Goal: Task Accomplishment & Management: Use online tool/utility

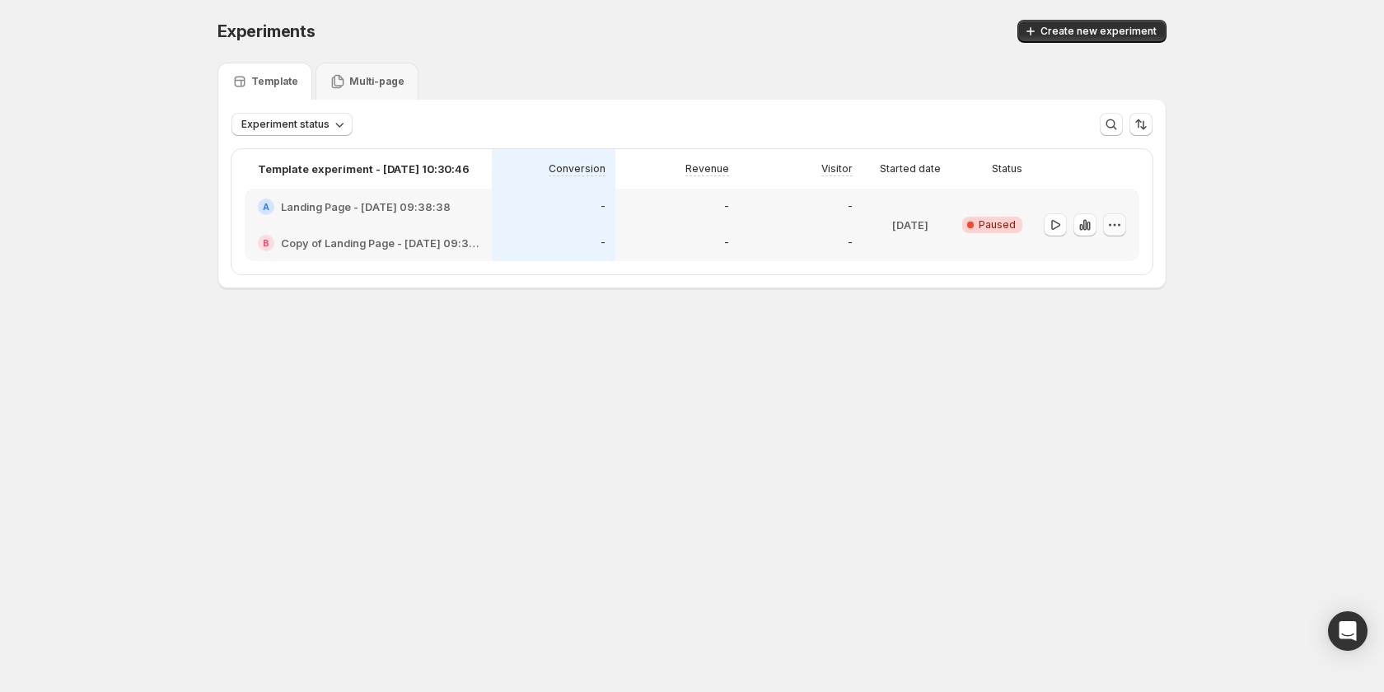
click at [1117, 224] on icon "button" at bounding box center [1114, 225] width 16 height 16
click at [1017, 415] on body "Experiments. This page is ready Experiments Create new experiment Template Mult…" at bounding box center [692, 346] width 1384 height 692
click at [1089, 222] on icon "button" at bounding box center [1088, 226] width 3 height 9
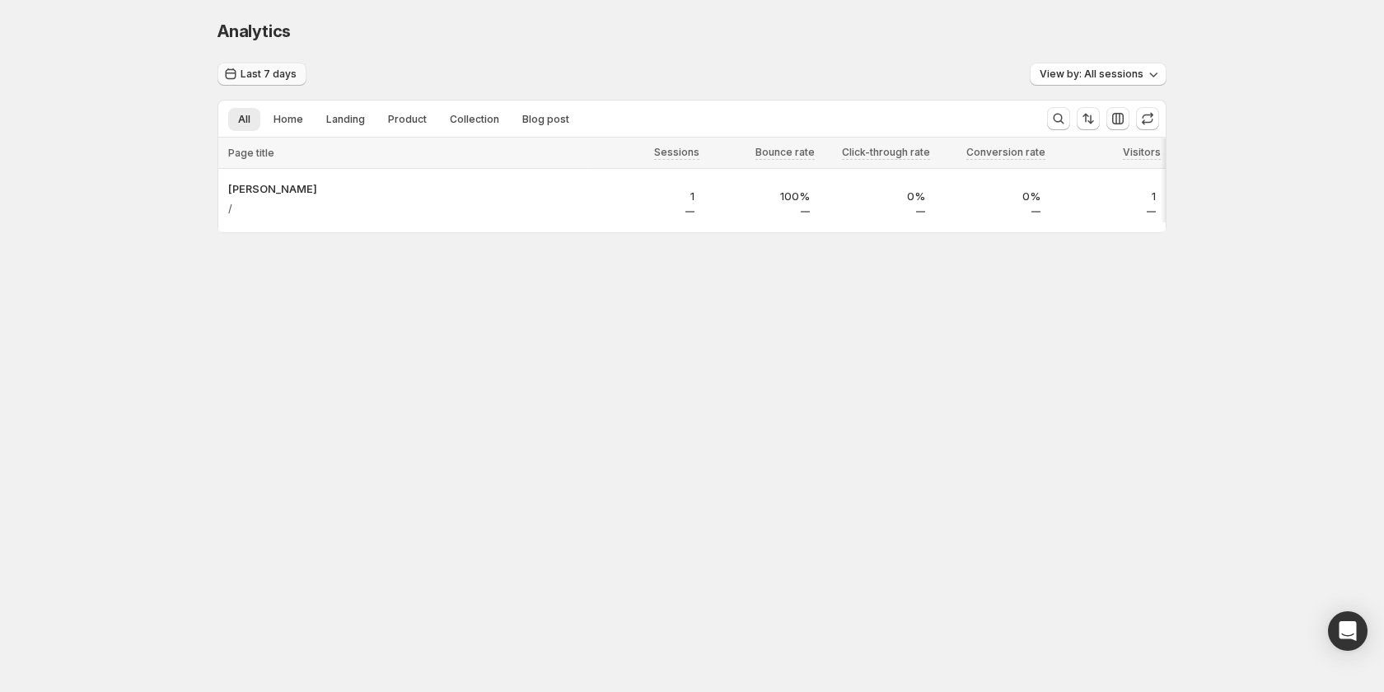
click at [280, 67] on button "Last 7 days" at bounding box center [261, 74] width 89 height 23
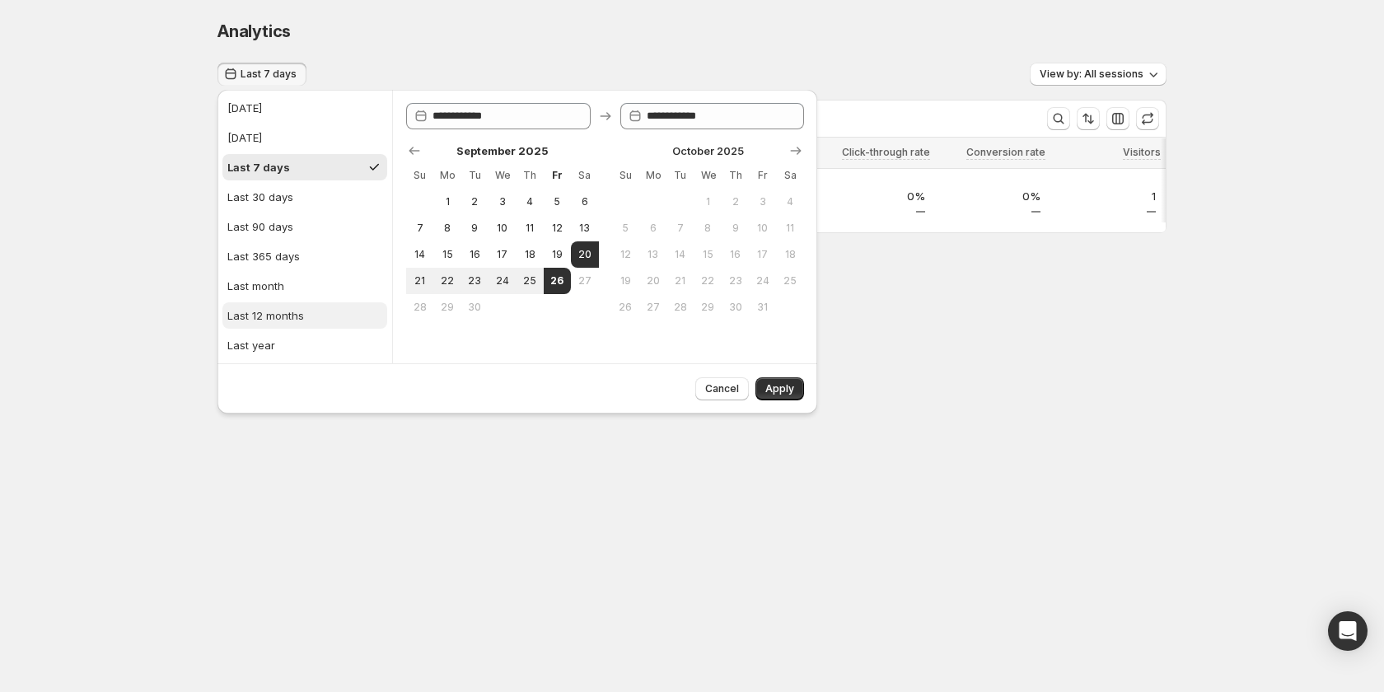
click at [283, 316] on div "Last 12 months" at bounding box center [265, 315] width 77 height 16
type input "**********"
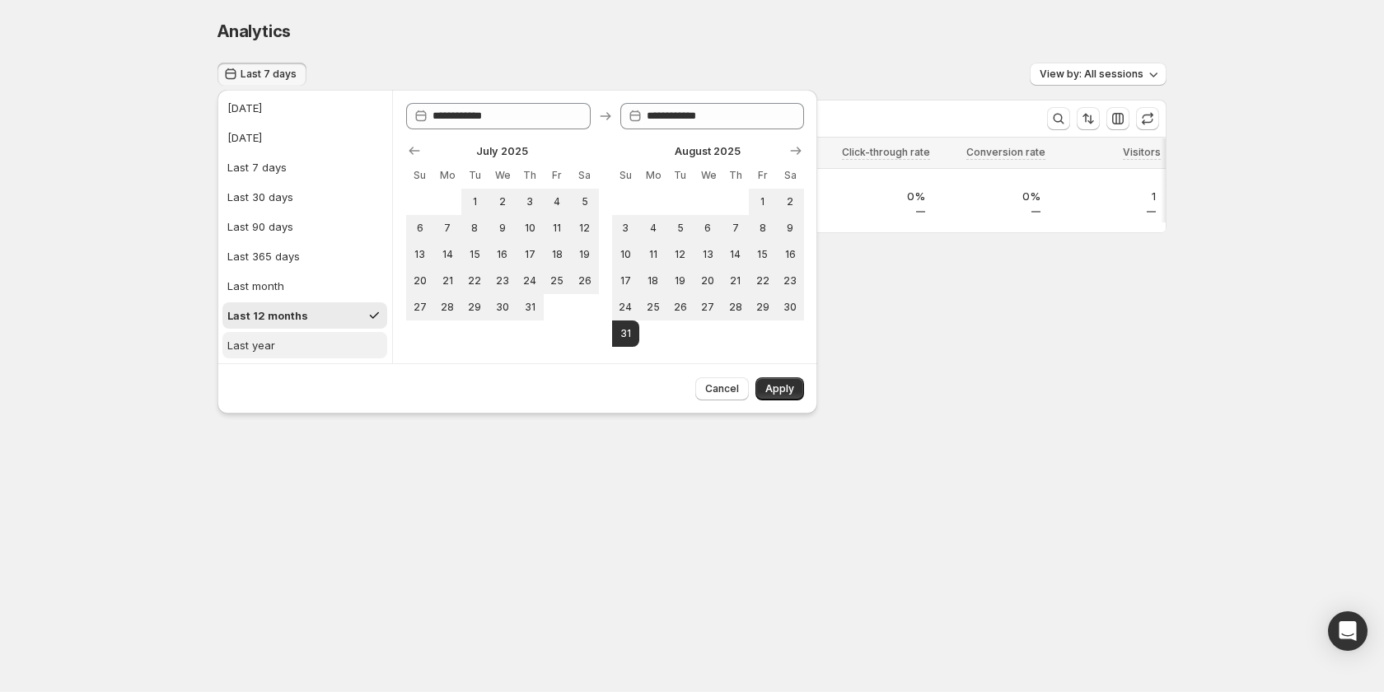
click at [315, 337] on button "Last year" at bounding box center [304, 345] width 165 height 26
type input "**********"
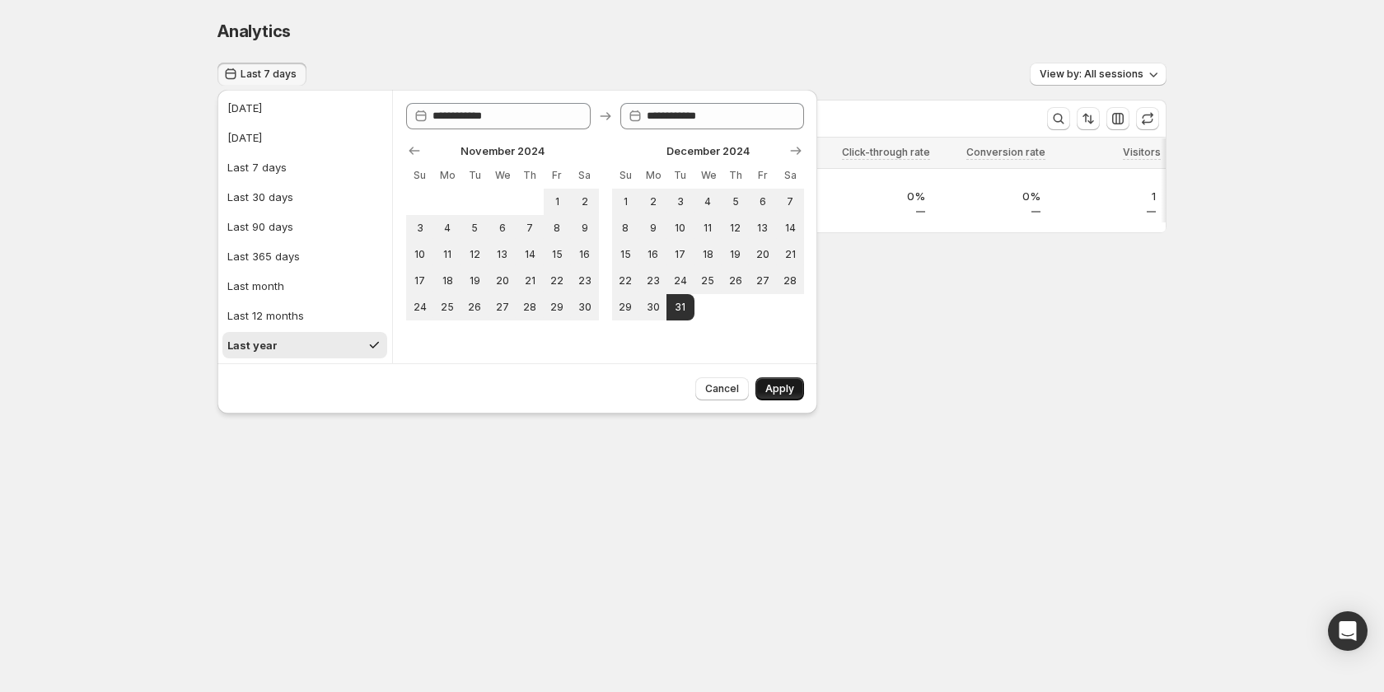
click at [771, 383] on span "Apply" at bounding box center [779, 388] width 29 height 13
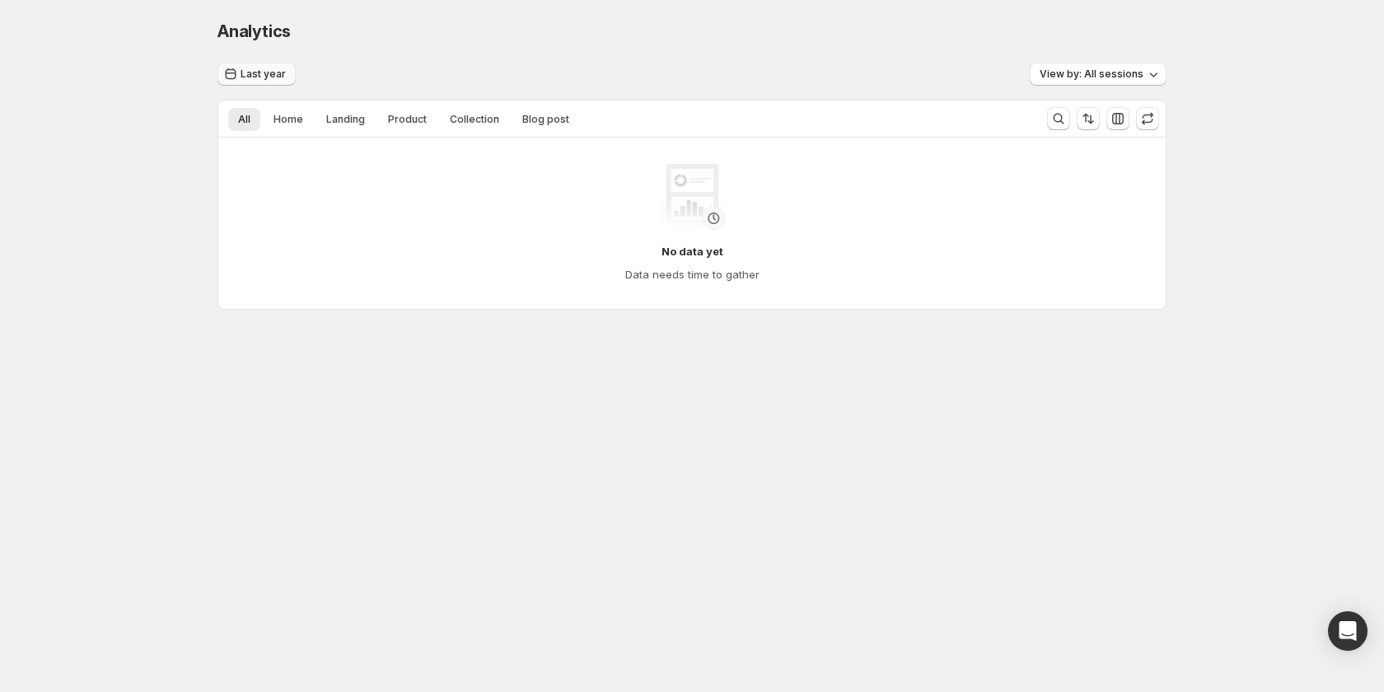
click at [244, 71] on span "Last year" at bounding box center [263, 74] width 45 height 13
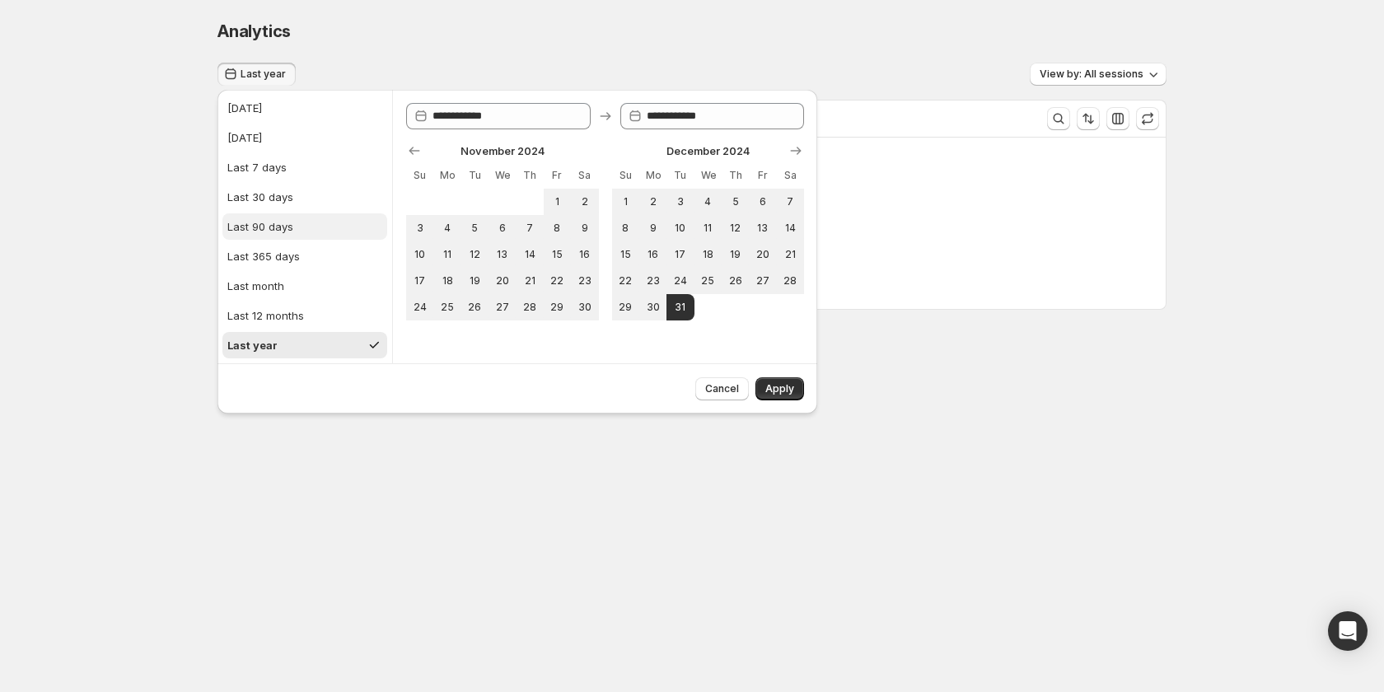
click at [298, 233] on button "Last 90 days" at bounding box center [304, 226] width 165 height 26
type input "**********"
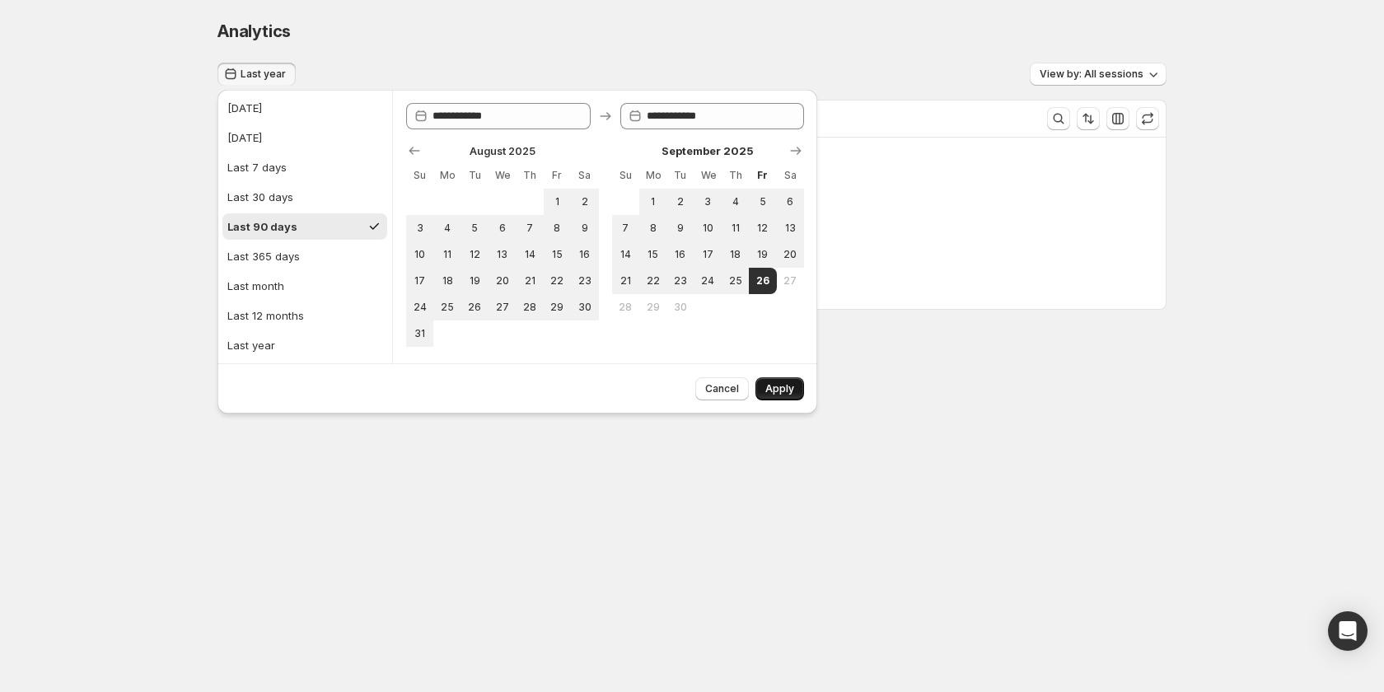
click at [791, 387] on span "Apply" at bounding box center [779, 388] width 29 height 13
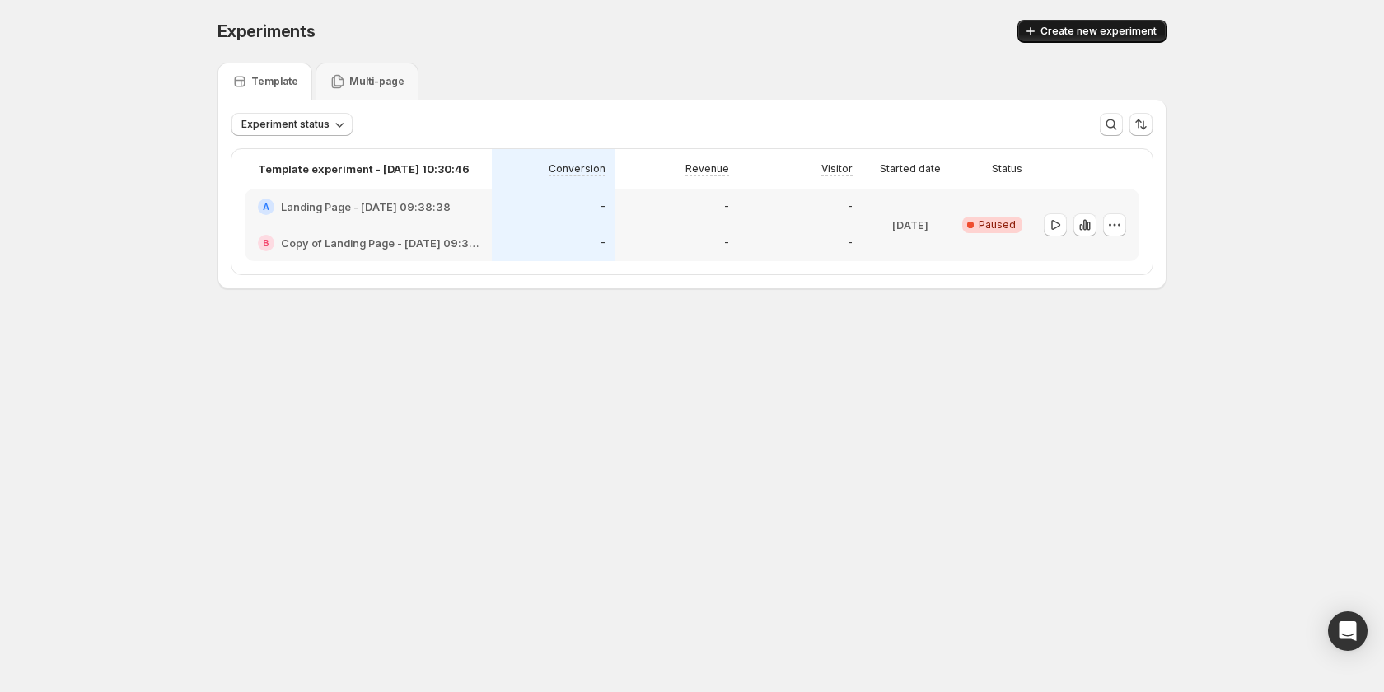
click at [1055, 27] on span "Create new experiment" at bounding box center [1098, 31] width 116 height 13
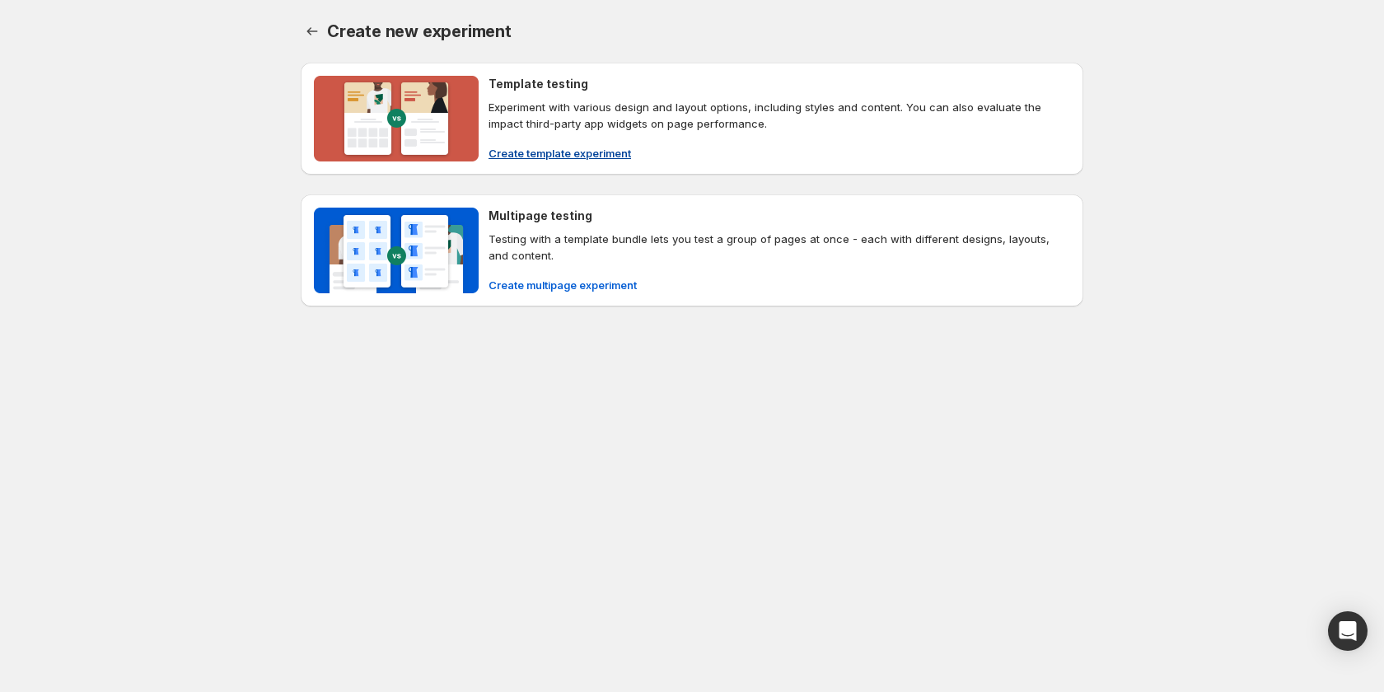
click at [604, 158] on span "Create template experiment" at bounding box center [560, 153] width 143 height 16
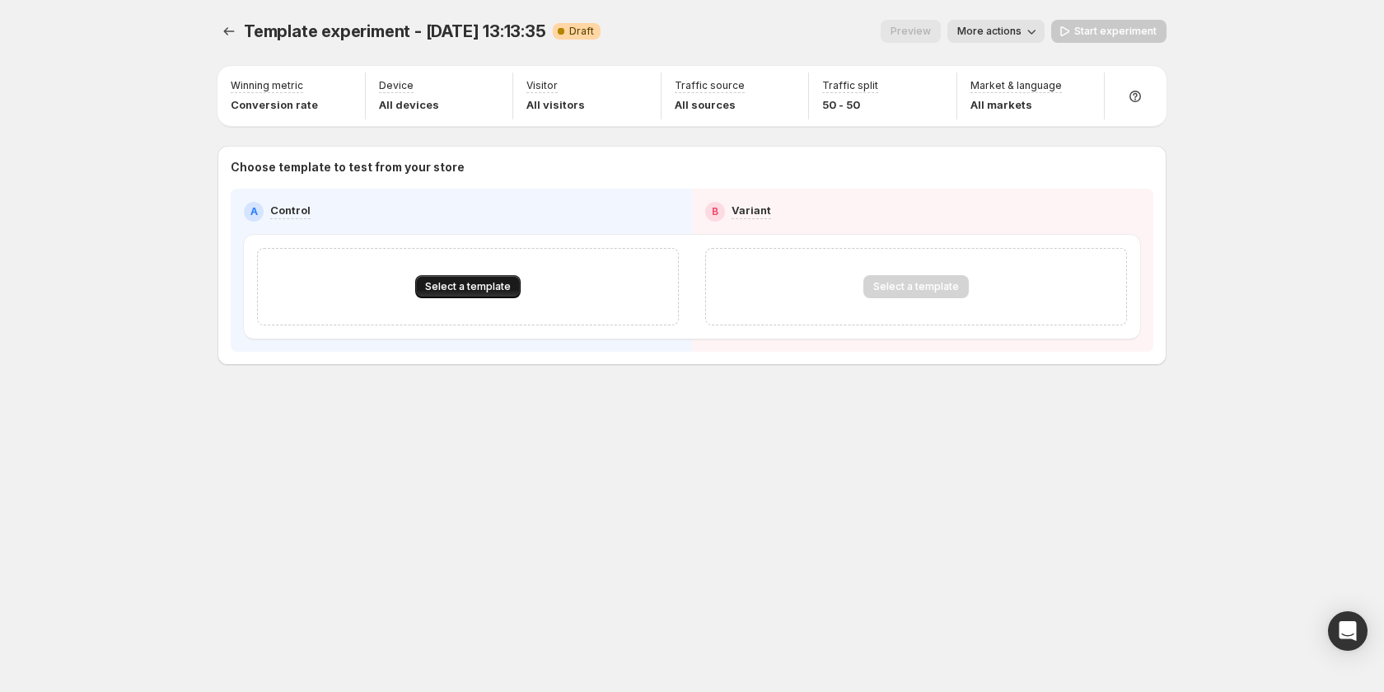
click at [487, 290] on span "Select a template" at bounding box center [468, 286] width 86 height 13
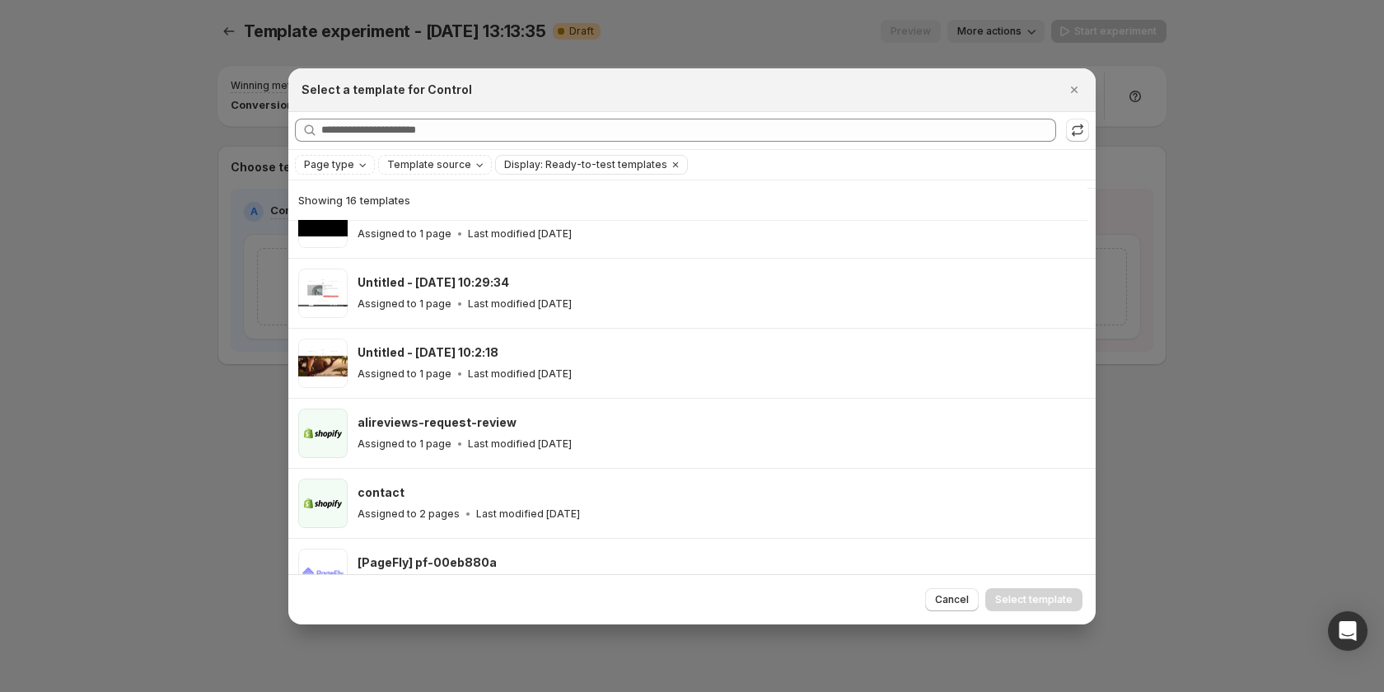
scroll to position [767, 0]
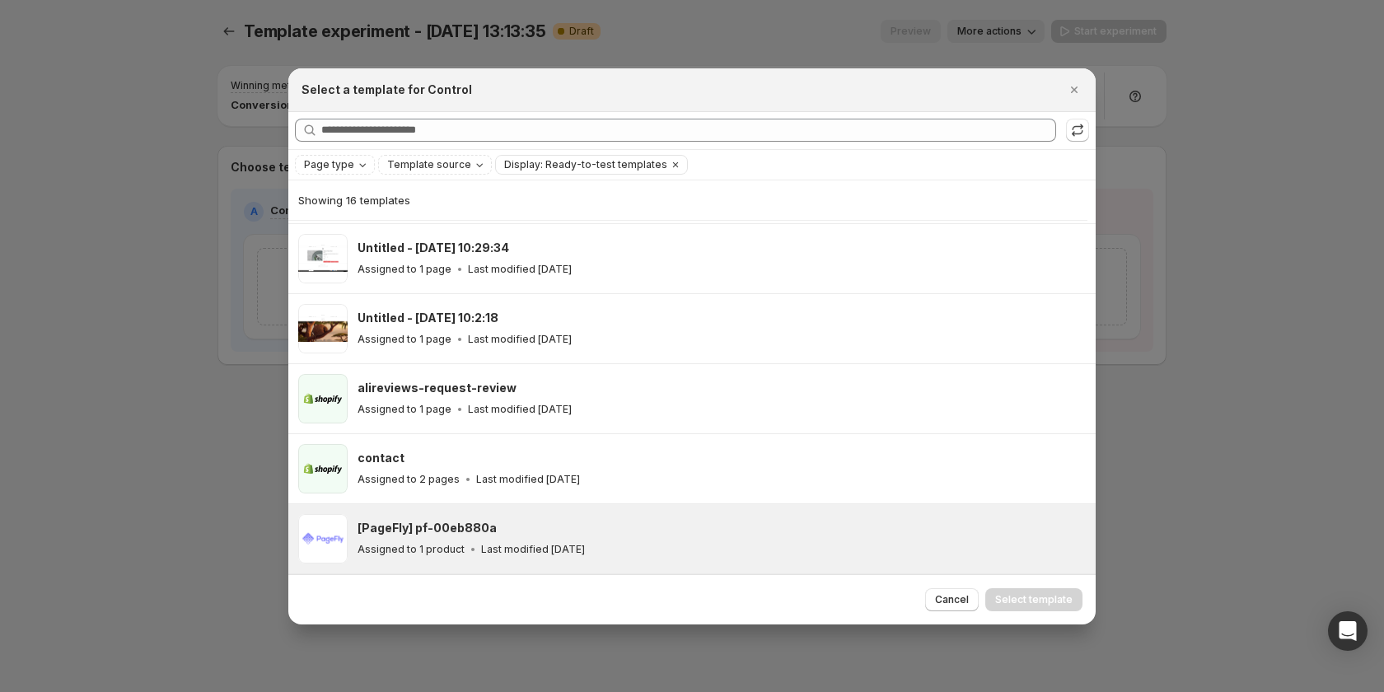
click at [577, 546] on p "Last modified [DATE]" at bounding box center [533, 549] width 104 height 13
click at [1042, 601] on span "Select template" at bounding box center [1033, 599] width 77 height 13
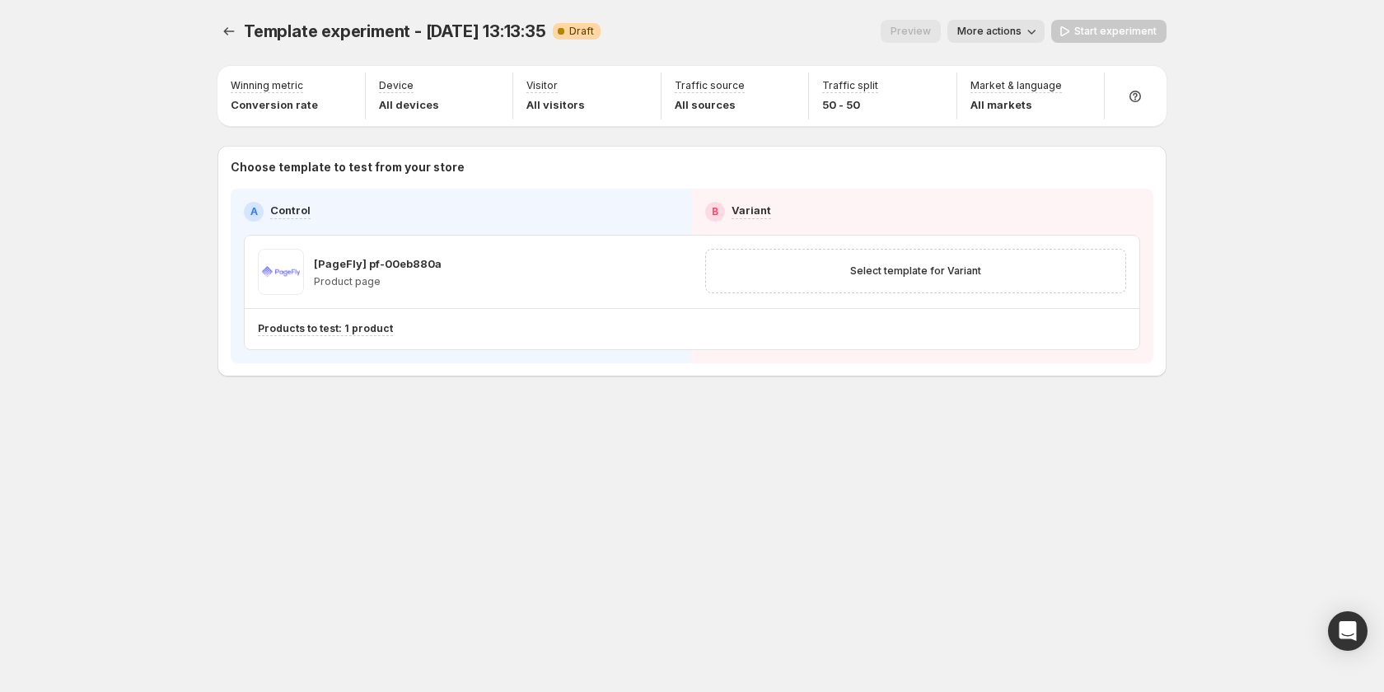
scroll to position [697, 0]
click at [954, 274] on span "Select template for Variant" at bounding box center [915, 270] width 131 height 13
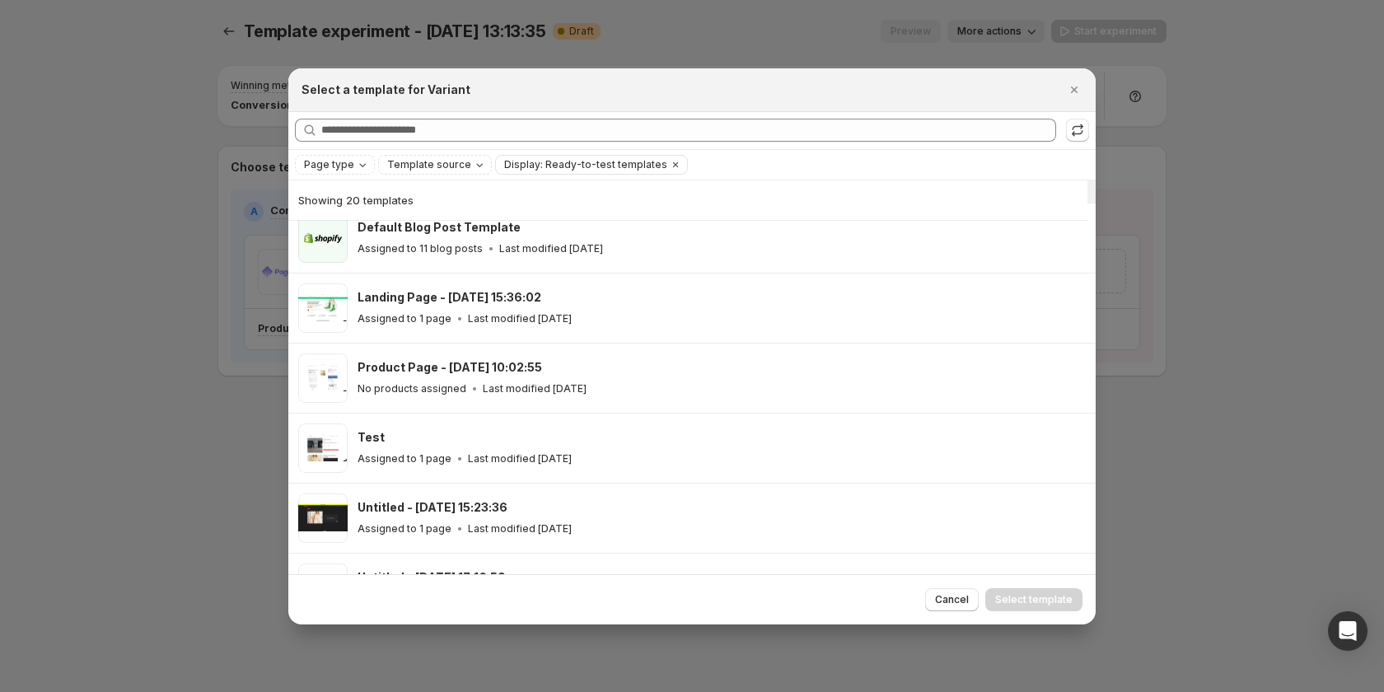
scroll to position [534, 0]
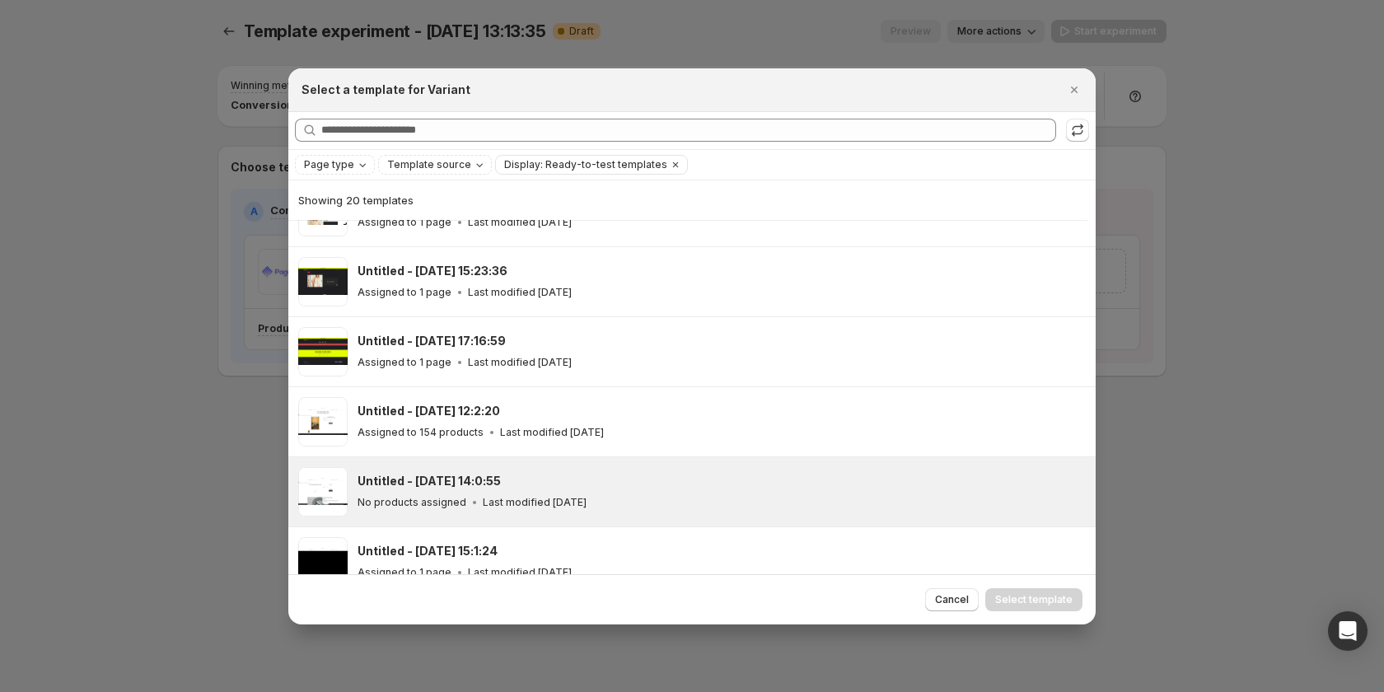
click at [742, 491] on div "Untitled - [DATE] 14:0:55 No products assigned Last modified [DATE]" at bounding box center [719, 492] width 723 height 38
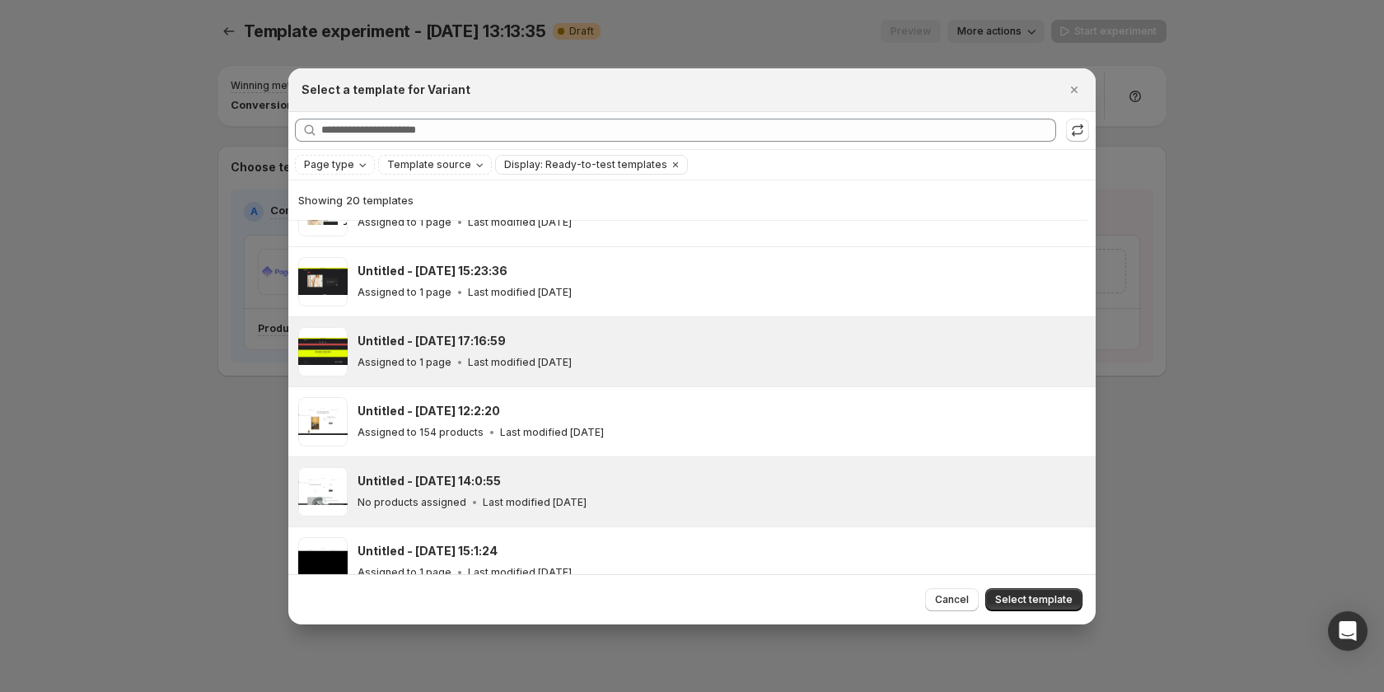
click at [646, 367] on div "Assigned to 1 page Last modified [DATE]" at bounding box center [719, 362] width 723 height 16
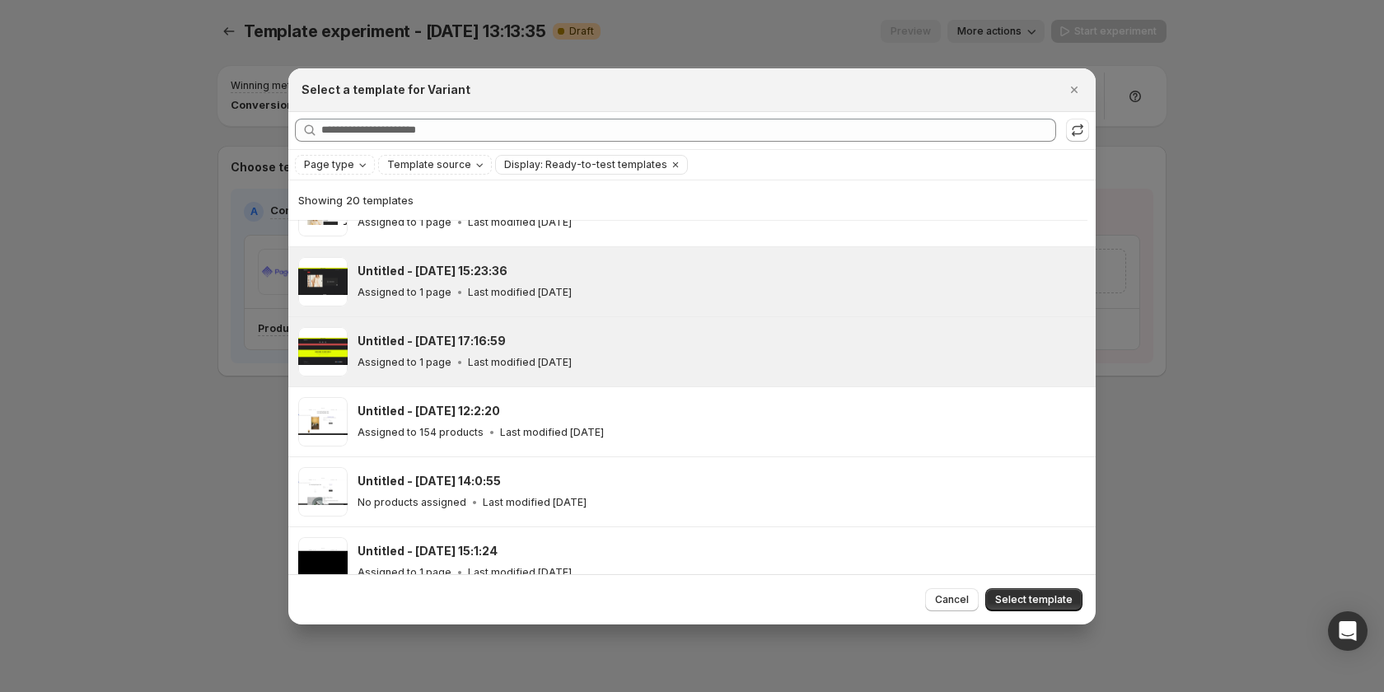
click at [685, 265] on div "Untitled - [DATE] 15:23:36" at bounding box center [719, 271] width 723 height 16
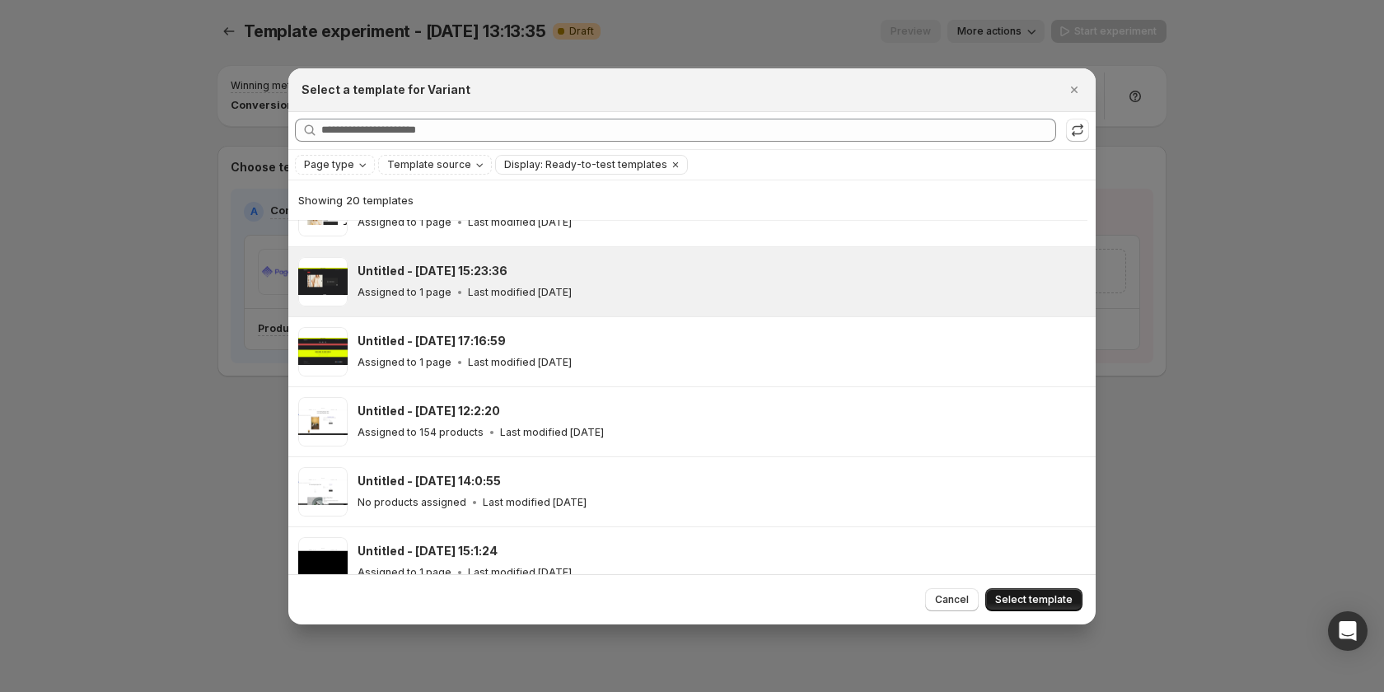
click at [1027, 596] on span "Select template" at bounding box center [1033, 599] width 77 height 13
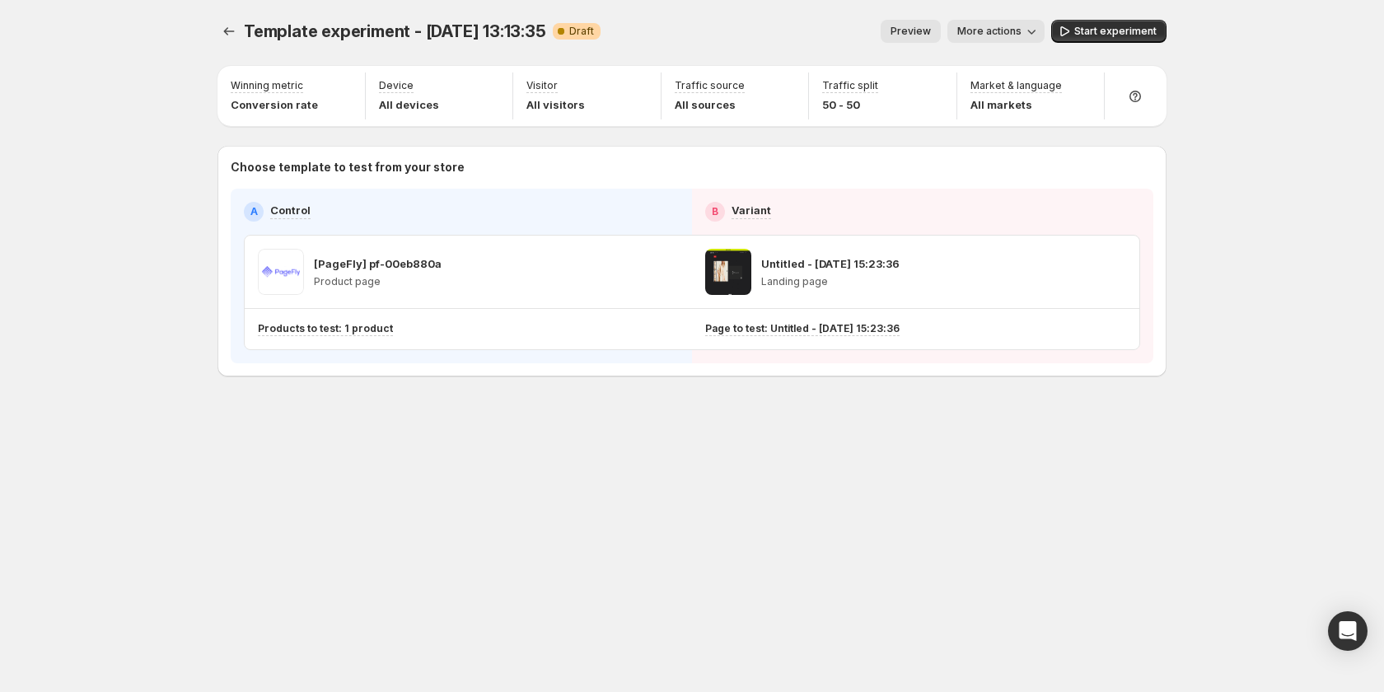
scroll to position [464, 0]
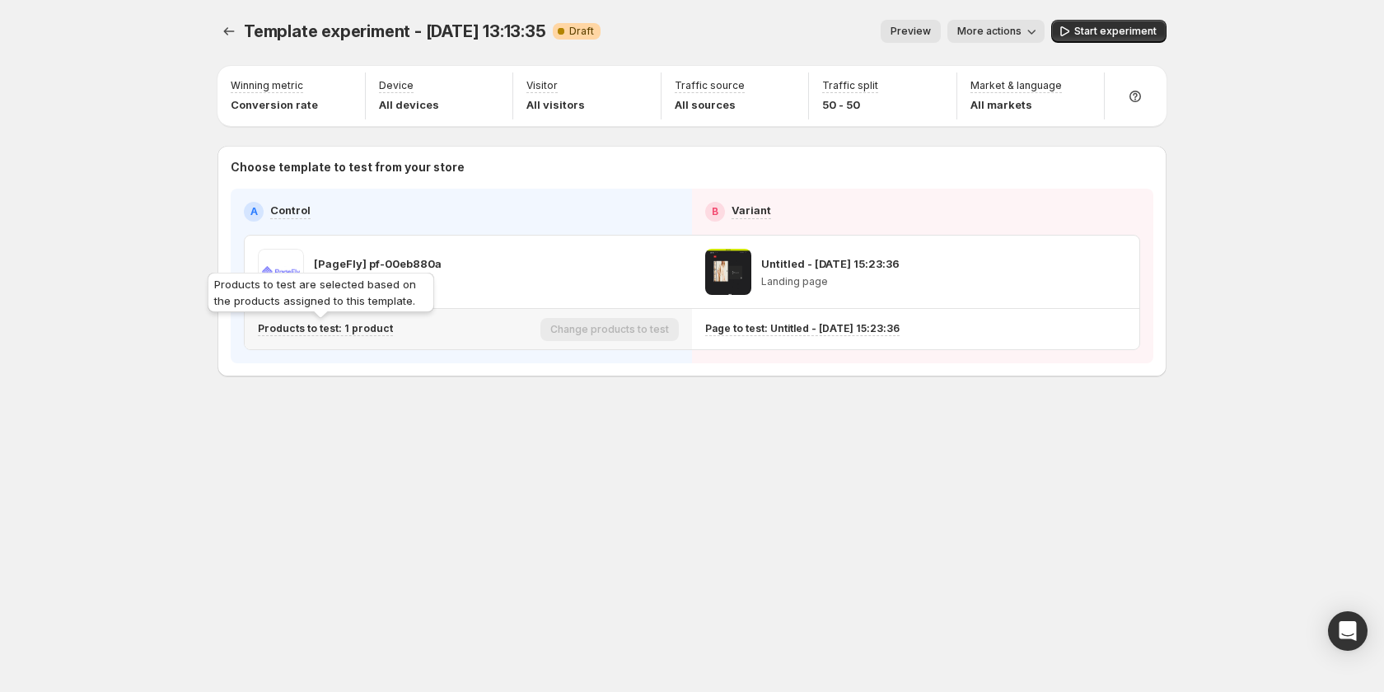
click at [369, 332] on p "Products to test: 1 product" at bounding box center [325, 328] width 135 height 13
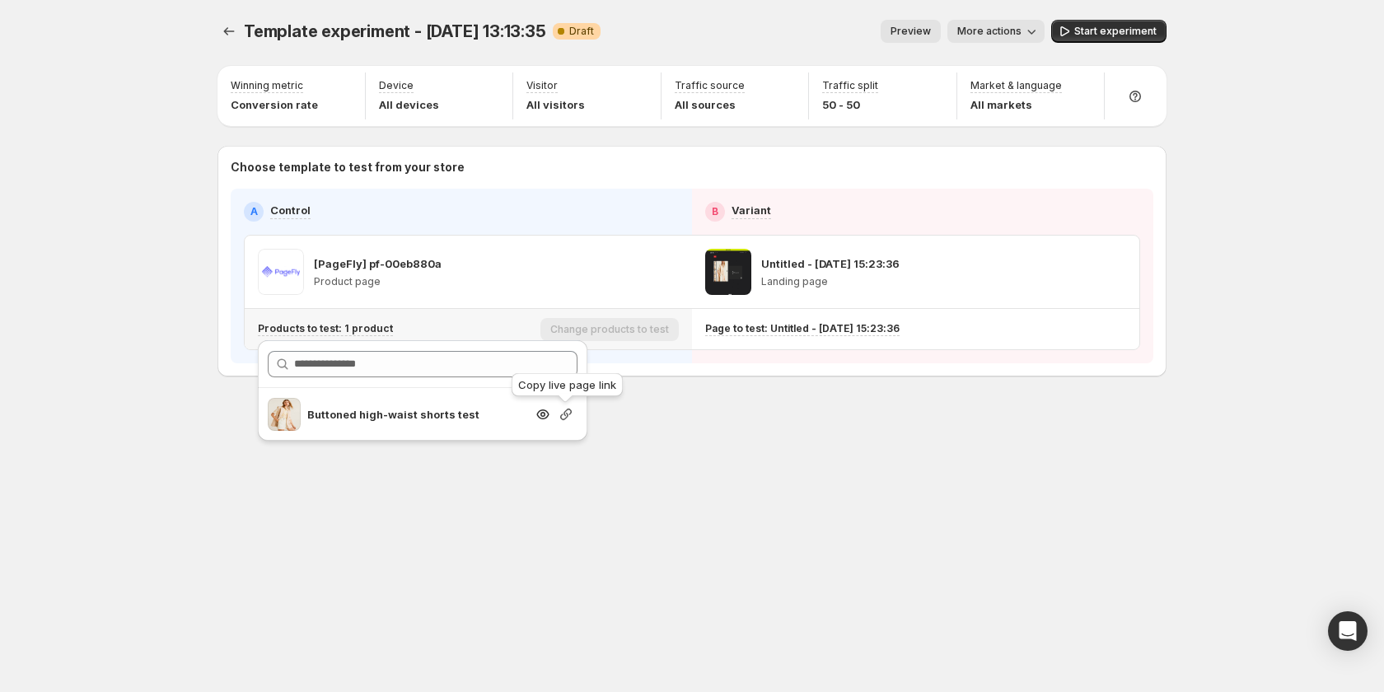
click at [562, 419] on icon "button" at bounding box center [566, 415] width 12 height 12
click at [655, 273] on div at bounding box center [652, 272] width 53 height 46
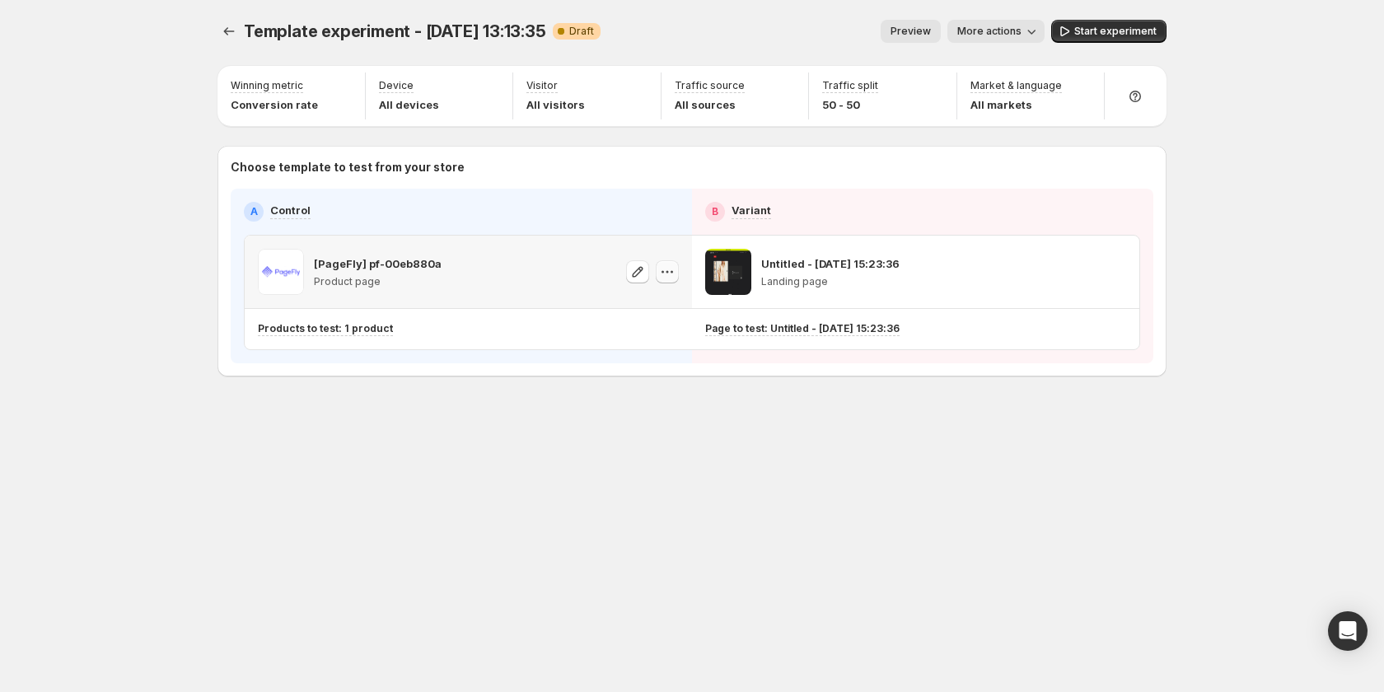
click at [674, 274] on icon "button" at bounding box center [667, 272] width 16 height 16
click at [671, 298] on span "Change template" at bounding box center [682, 306] width 116 height 16
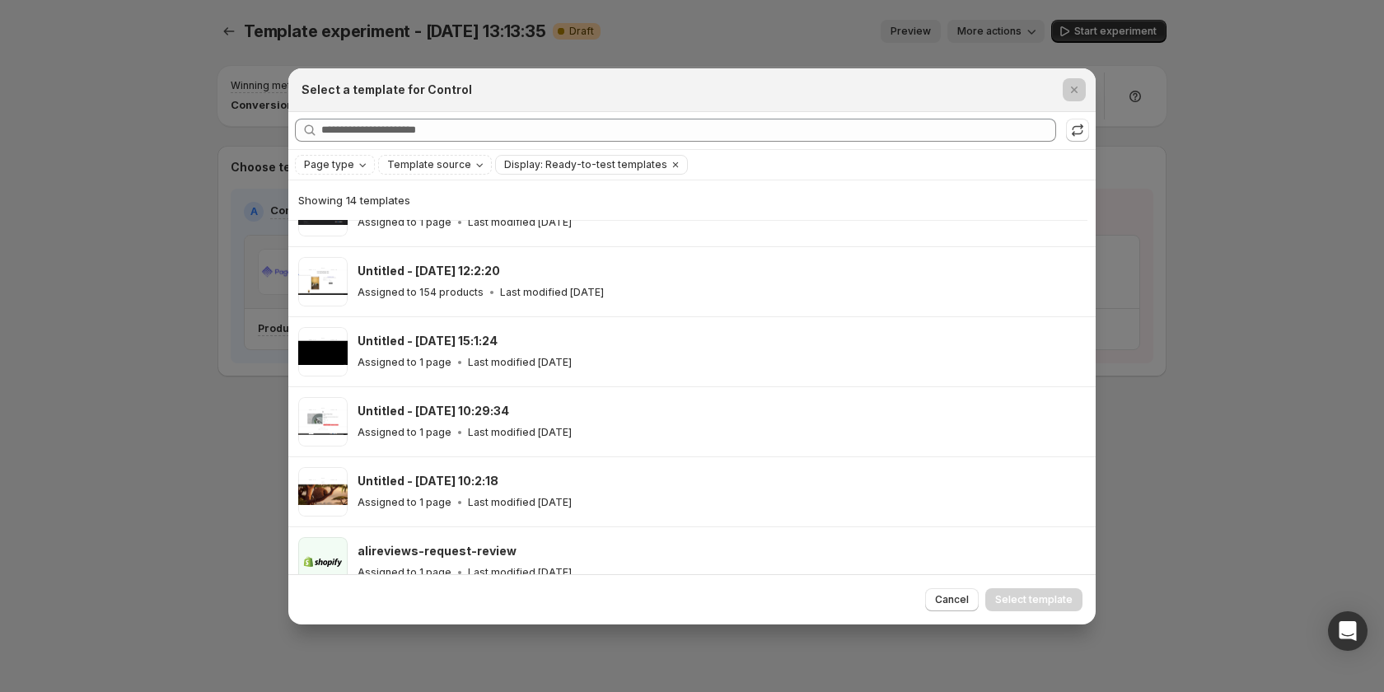
click at [174, 432] on div at bounding box center [692, 346] width 1384 height 692
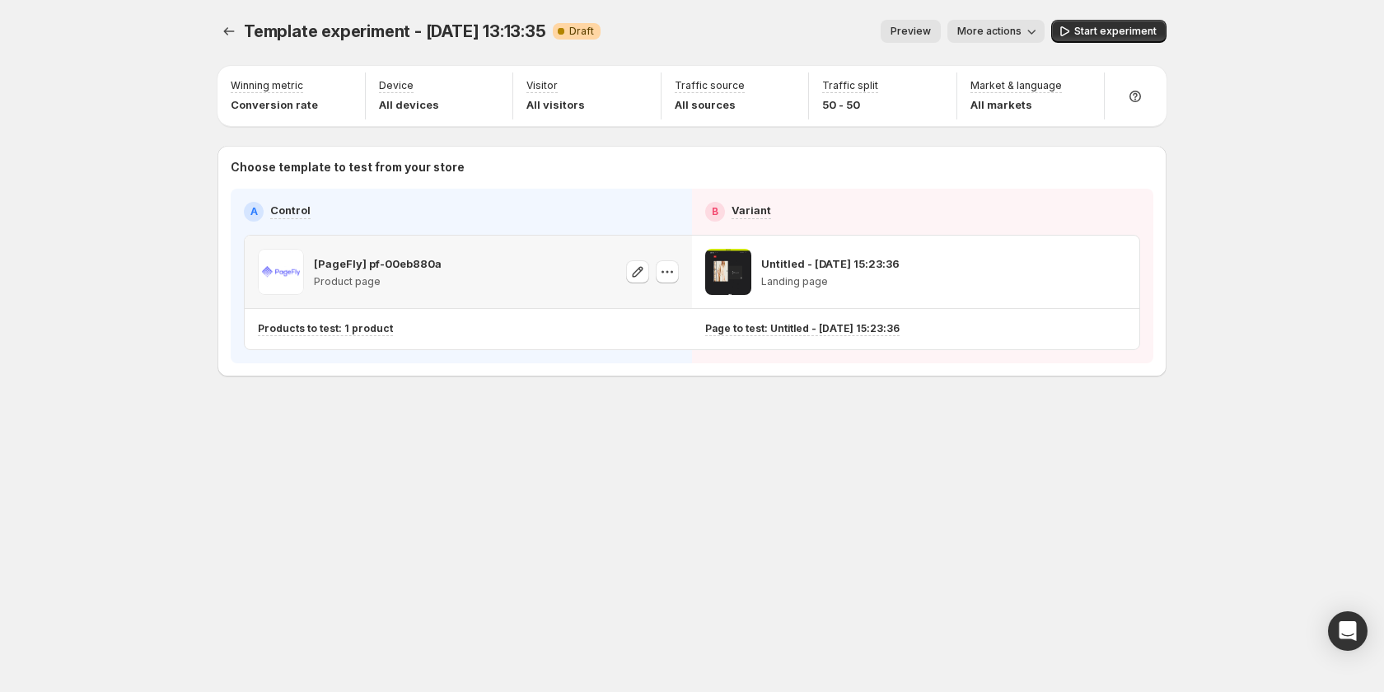
scroll to position [604, 0]
